Goal: Transaction & Acquisition: Purchase product/service

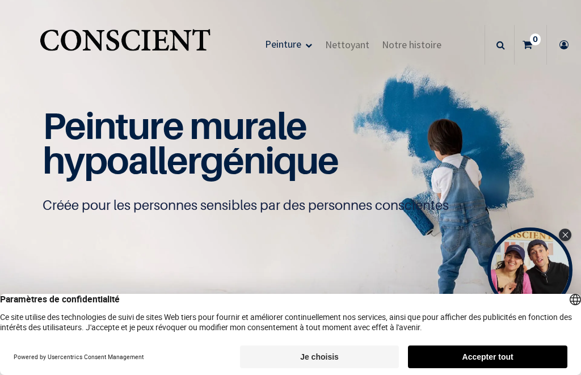
scroll to position [1, 0]
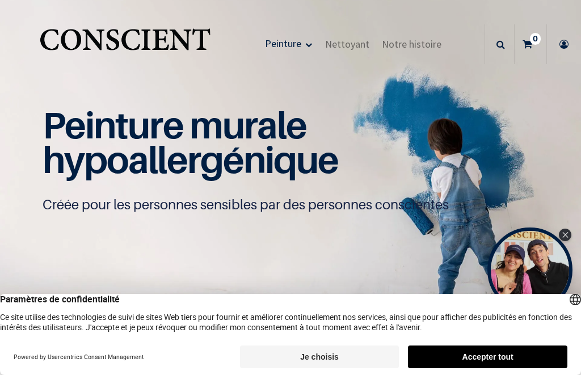
click at [527, 358] on button "Accepter tout" at bounding box center [488, 357] width 160 height 23
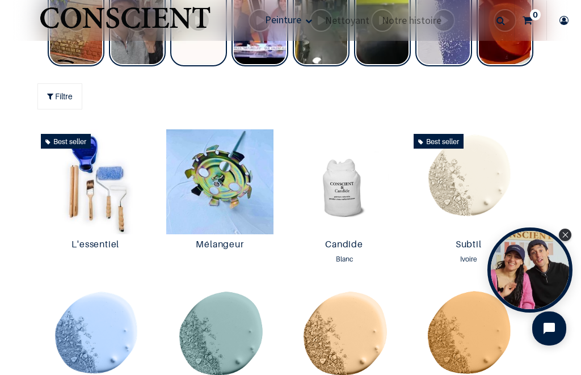
scroll to position [528, 0]
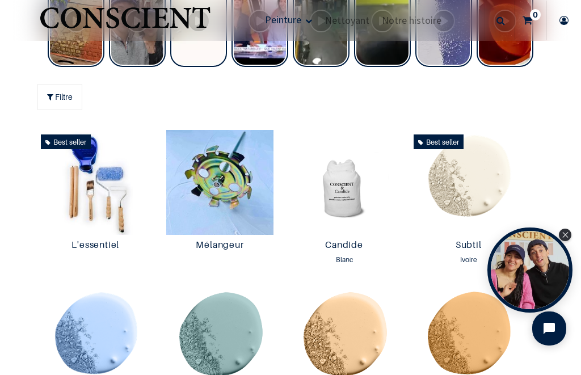
click at [564, 235] on icon "Close Tolstoy widget" at bounding box center [566, 235] width 6 height 6
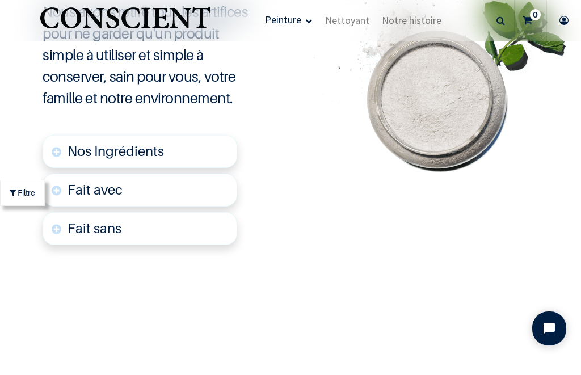
scroll to position [2409, 0]
click at [73, 224] on font "Fait sans" at bounding box center [95, 228] width 54 height 16
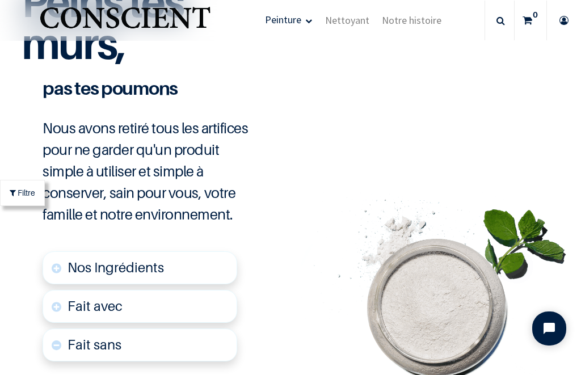
scroll to position [2292, 0]
click at [78, 300] on font "Fait avec" at bounding box center [95, 306] width 55 height 16
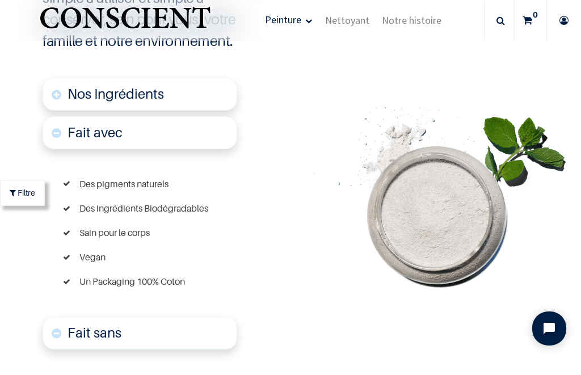
scroll to position [2464, 0]
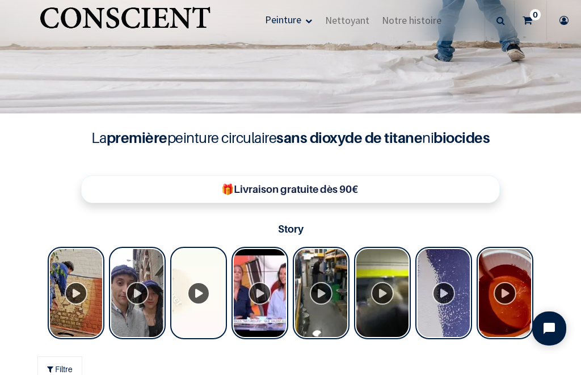
scroll to position [255, 0]
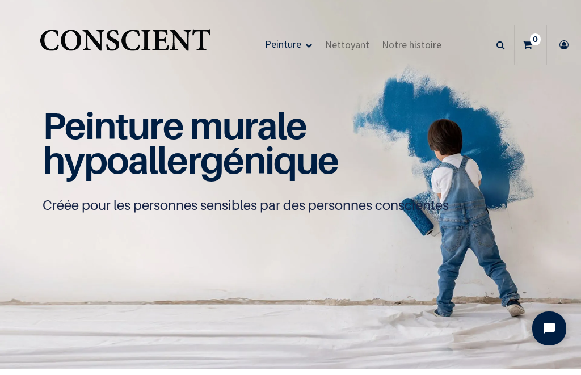
scroll to position [1, 0]
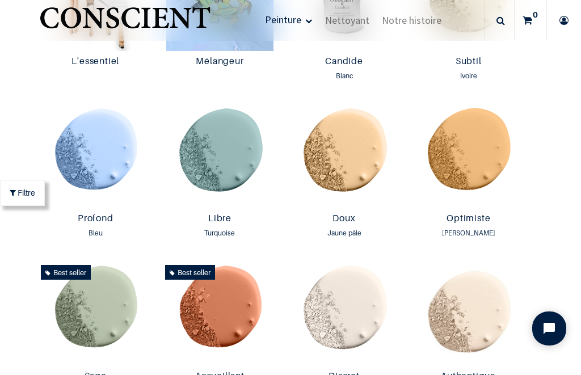
scroll to position [681, 0]
click at [218, 155] on img at bounding box center [220, 156] width 119 height 106
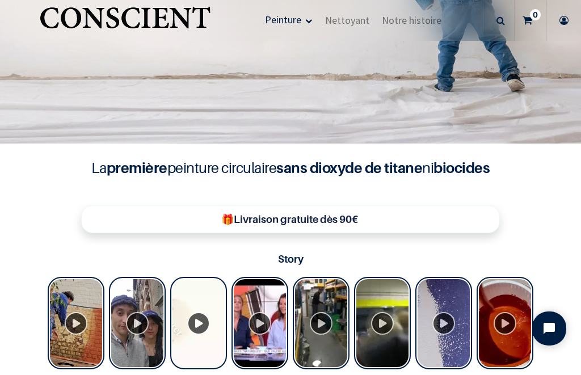
scroll to position [225, 0]
click at [446, 325] on div "Tolstoy Stories" at bounding box center [444, 323] width 57 height 93
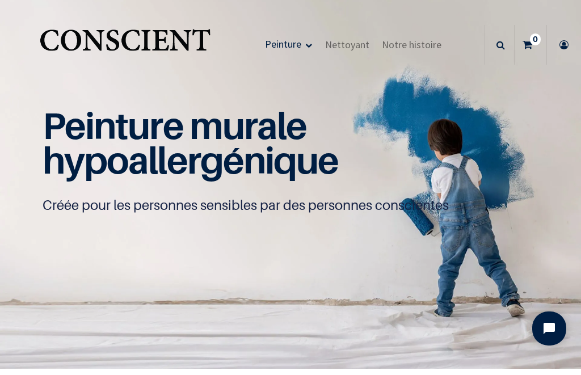
scroll to position [0, 0]
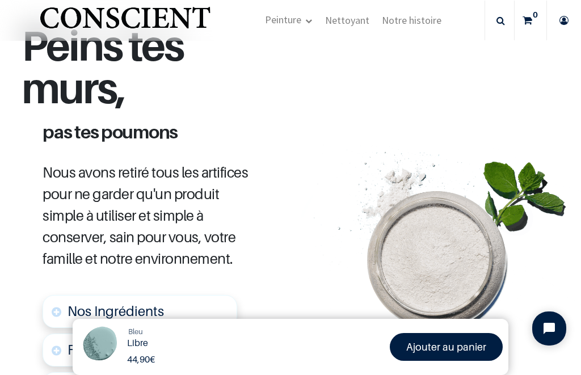
scroll to position [521, 0]
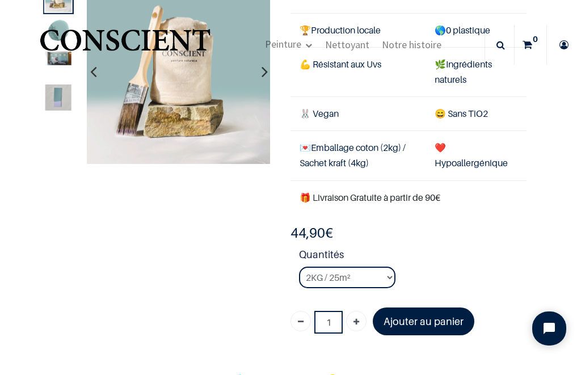
scroll to position [75, 0]
